Goal: Find specific page/section: Find specific page/section

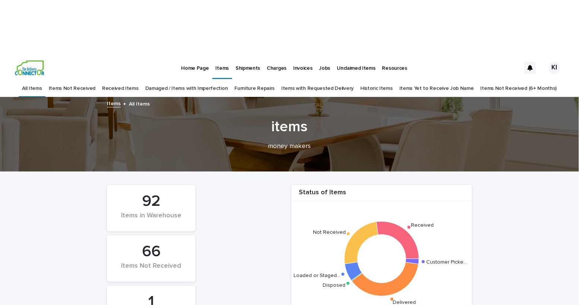
click at [124, 80] on link "Received Items" at bounding box center [120, 89] width 37 height 18
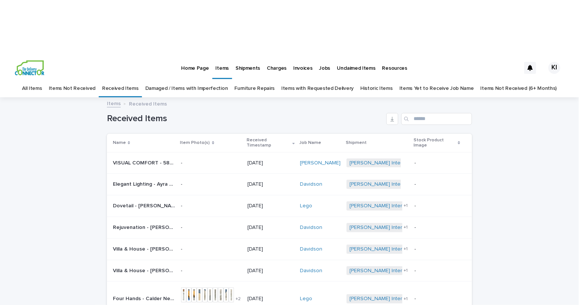
click at [545, 131] on div "Loading... Saving… Loading... Saving… Received Items Name Item Photo(s) Receive…" at bounding box center [289, 271] width 579 height 347
